Goal: Task Accomplishment & Management: Use online tool/utility

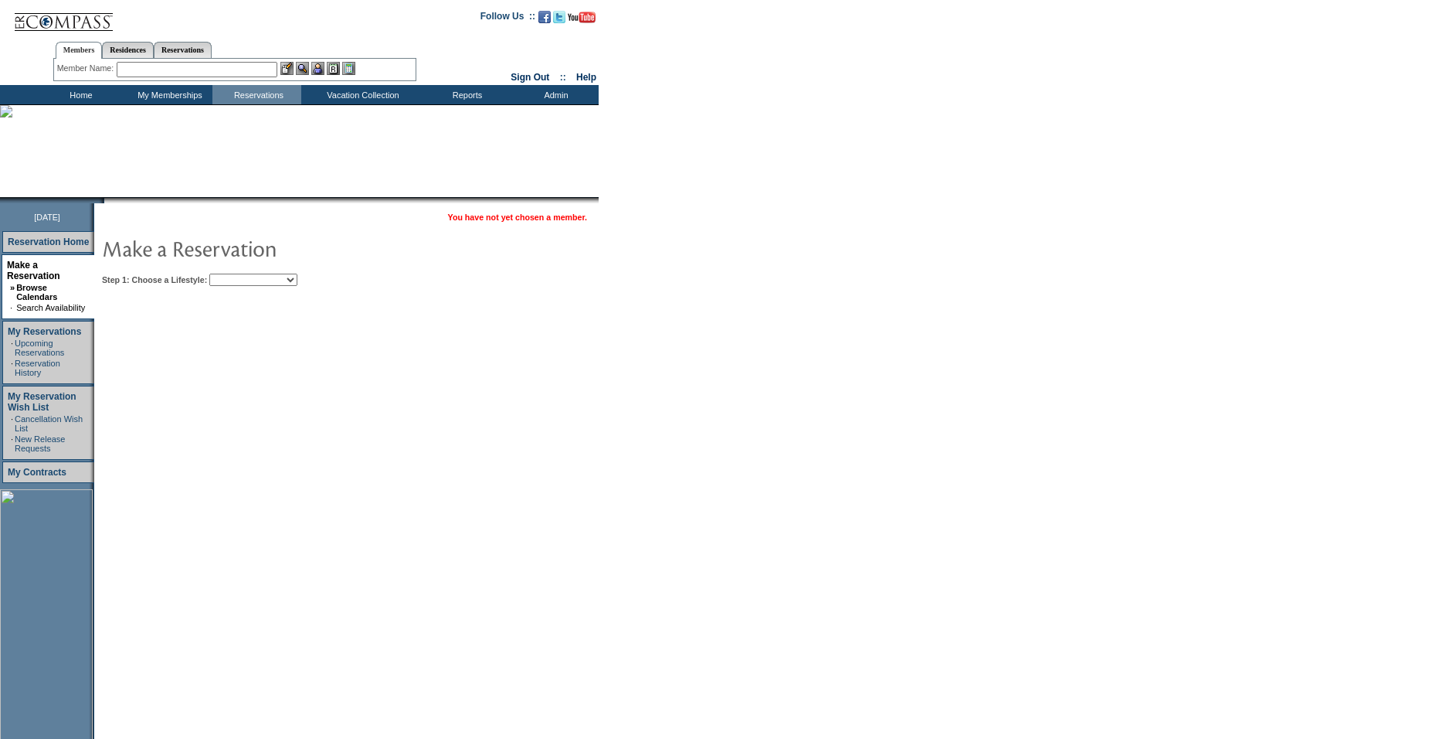
click at [270, 283] on select "Beach Leisure Metropolitan Mountain OIAL for Adventure OIAL for Couples OIAL fo…" at bounding box center [253, 279] width 88 height 12
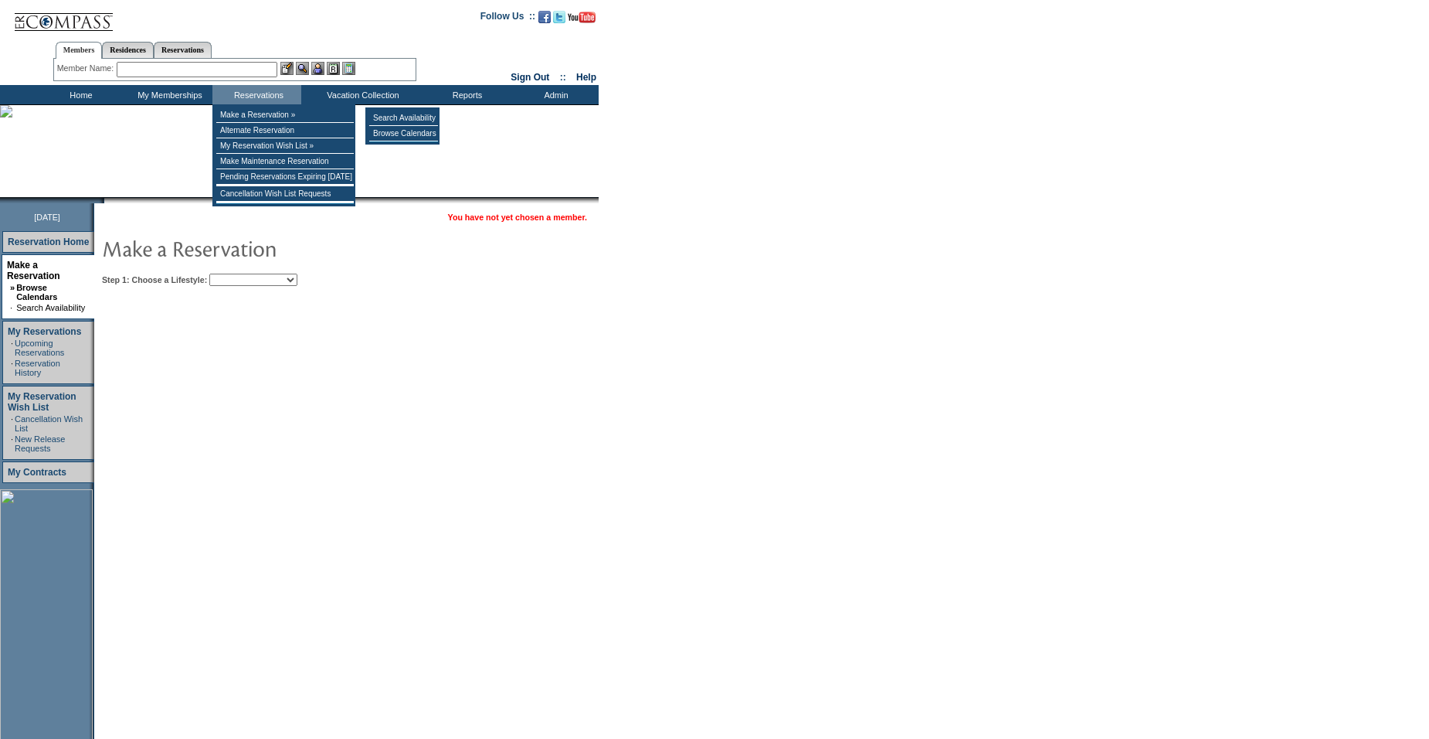
click at [187, 74] on input "text" at bounding box center [197, 69] width 161 height 15
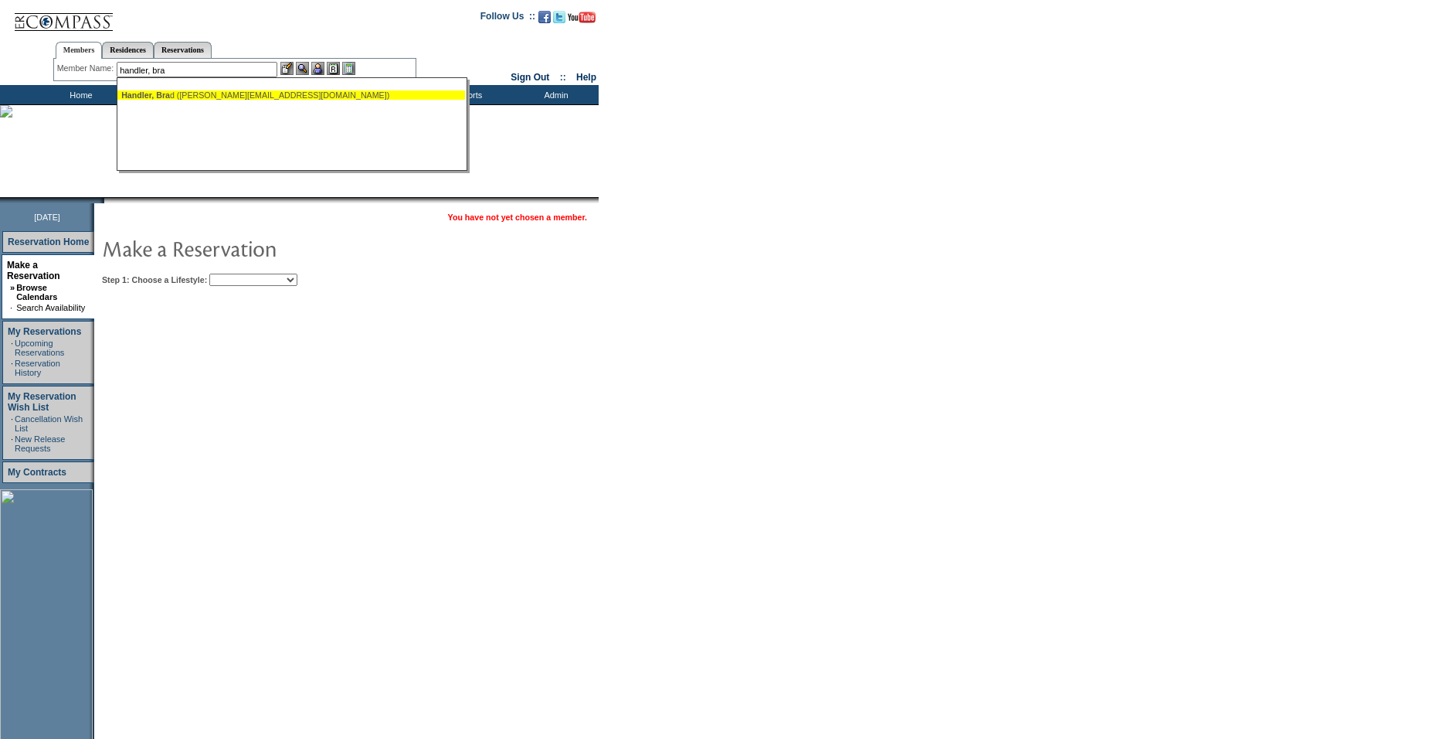
click at [225, 93] on div "Handler, Bra d ([PERSON_NAME][EMAIL_ADDRESS][DOMAIN_NAME])" at bounding box center [291, 94] width 340 height 9
type input "[PERSON_NAME] ([PERSON_NAME][EMAIL_ADDRESS][DOMAIN_NAME])"
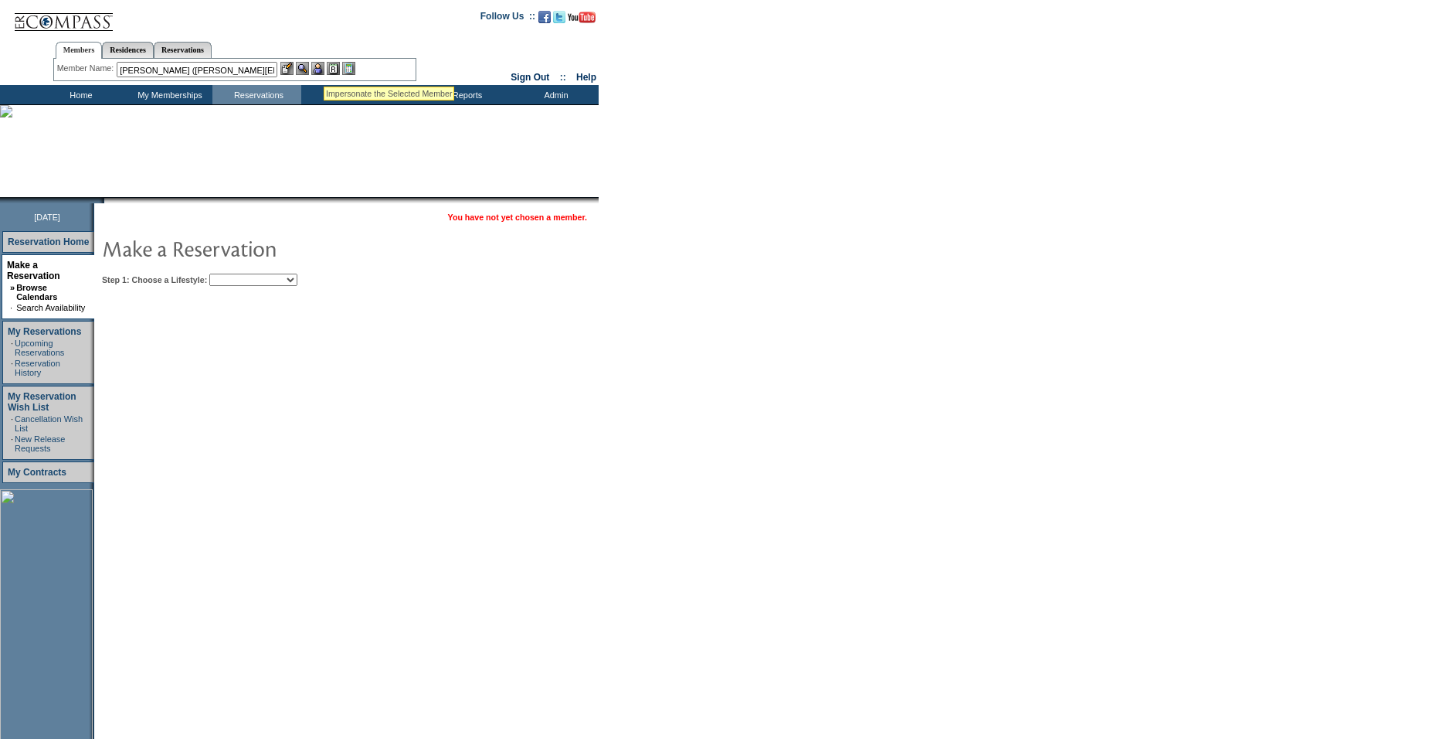
click at [318, 67] on img at bounding box center [317, 68] width 13 height 13
drag, startPoint x: 277, startPoint y: 282, endPoint x: 291, endPoint y: 282, distance: 13.9
click at [277, 282] on select "Beach Leisure Metropolitan Mountain OIAL for Adventure OIAL for Couples OIAL fo…" at bounding box center [253, 279] width 88 height 12
select select "Leisure"
click at [236, 274] on select "Beach Leisure Metropolitan Mountain OIAL for Adventure OIAL for Couples OIAL fo…" at bounding box center [253, 279] width 88 height 12
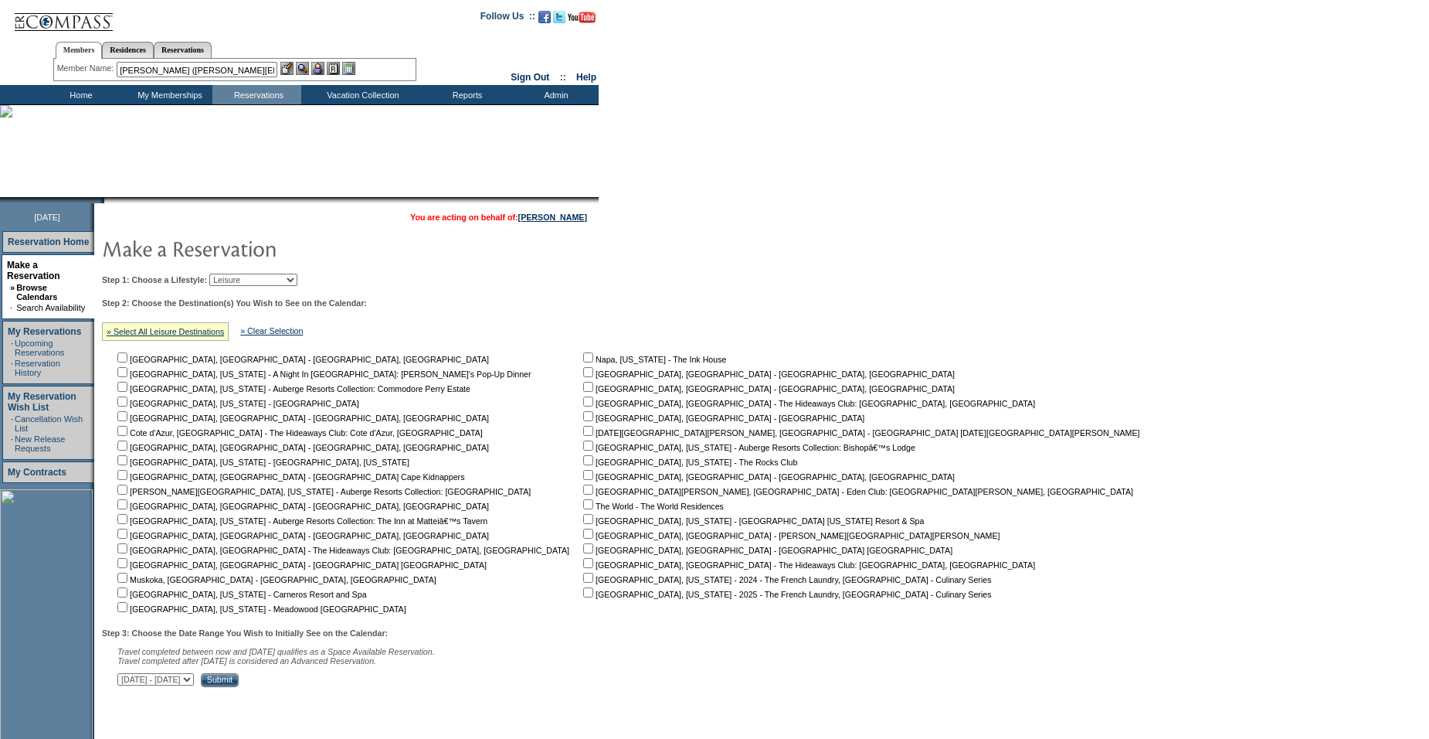
click at [126, 406] on input "checkbox" at bounding box center [122, 401] width 10 height 10
checkbox input "true"
click at [194, 685] on select "[DATE] - [DATE] [DATE] - [DATE] [DATE] - [DATE] [DATE] - [DATE] [DATE] - [DATE]…" at bounding box center [155, 679] width 76 height 12
select select "[DATE]|[DATE]"
click at [126, 680] on select "[DATE] - [DATE] [DATE] - [DATE] [DATE] - [DATE] [DATE] - [DATE] [DATE] - [DATE]…" at bounding box center [155, 679] width 76 height 12
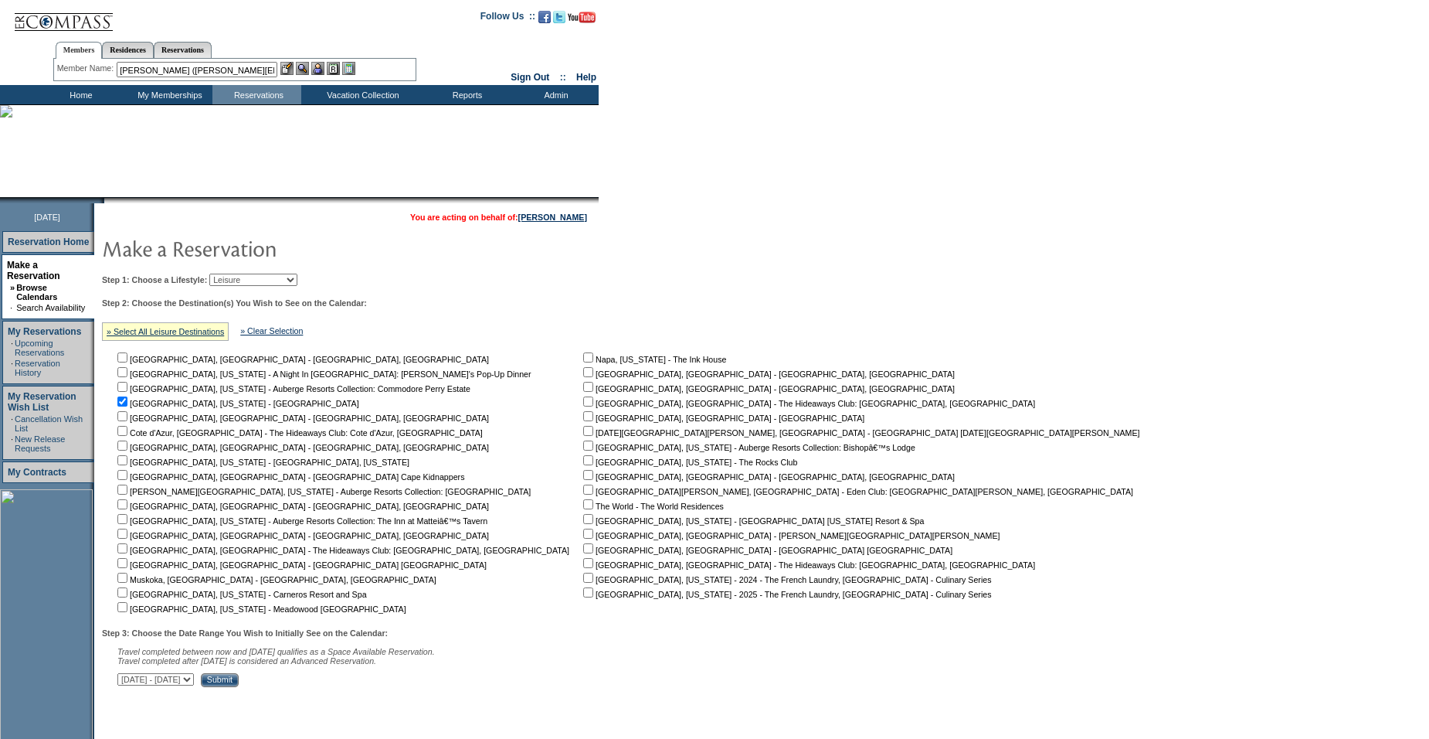
click at [239, 687] on input "Submit" at bounding box center [220, 680] width 38 height 14
